Goal: Information Seeking & Learning: Check status

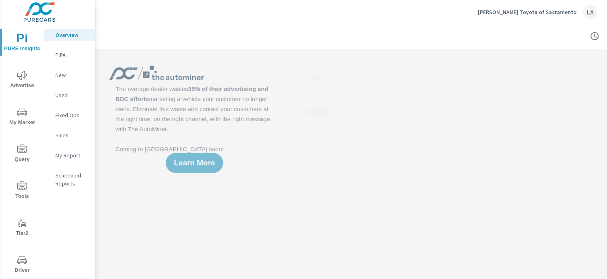
click at [25, 112] on icon "nav menu" at bounding box center [22, 113] width 10 height 10
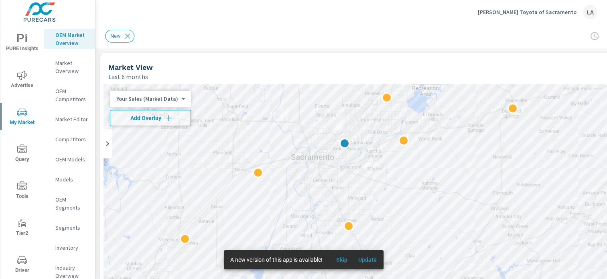
drag, startPoint x: 406, startPoint y: 191, endPoint x: 204, endPoint y: 79, distance: 229.8
click at [358, 96] on div at bounding box center [393, 247] width 578 height 326
click at [61, 118] on p "Market Editor" at bounding box center [71, 119] width 33 height 8
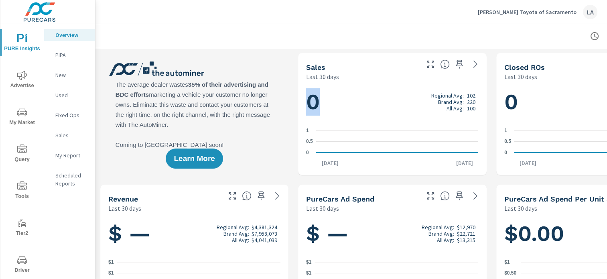
drag, startPoint x: 318, startPoint y: 102, endPoint x: 301, endPoint y: 100, distance: 17.3
click at [301, 100] on div "0 Regional Avg: 102 Brand Avg: 220 All Avg: 100 0 0.5 1 Aug 19th Sep 17th" at bounding box center [392, 128] width 188 height 94
click at [541, 90] on h1 "0 Regional Avg: 611 Brand Avg: 2,106 All Avg: 634" at bounding box center [591, 101] width 172 height 27
click at [16, 107] on button "My Market" at bounding box center [21, 116] width 43 height 27
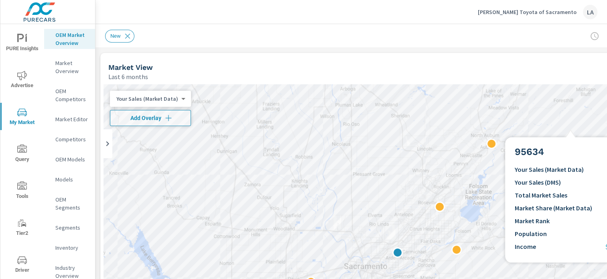
click at [560, 130] on div at bounding box center [393, 247] width 578 height 326
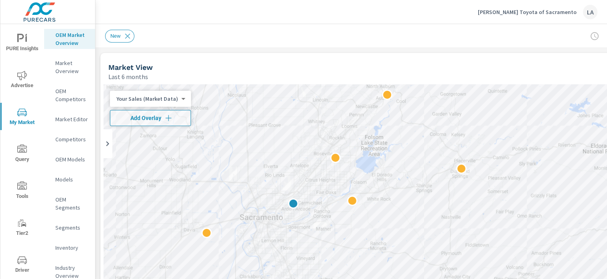
drag, startPoint x: 516, startPoint y: 237, endPoint x: 502, endPoint y: 175, distance: 63.7
click at [461, 173] on div at bounding box center [393, 247] width 578 height 326
